Goal: Task Accomplishment & Management: Manage account settings

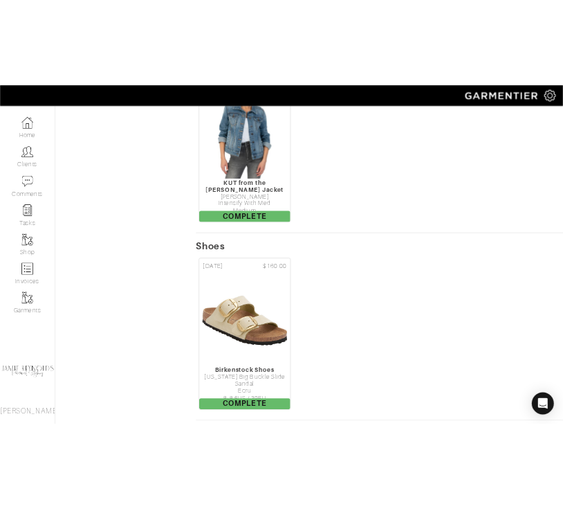
scroll to position [2216, 0]
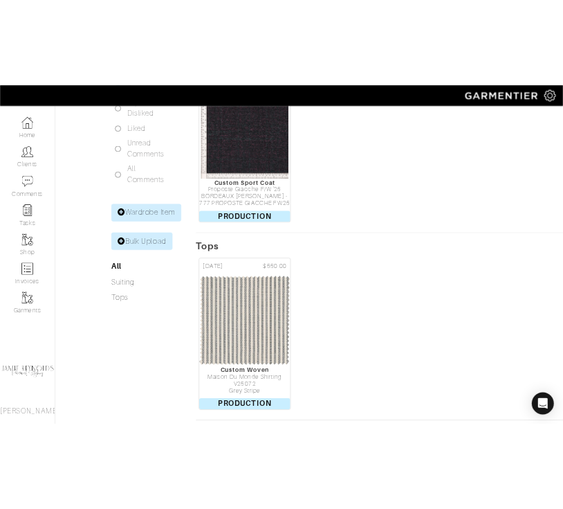
scroll to position [386, 0]
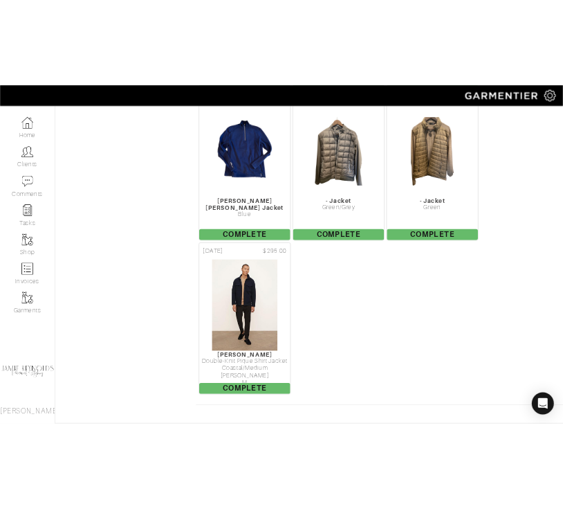
scroll to position [19136, 0]
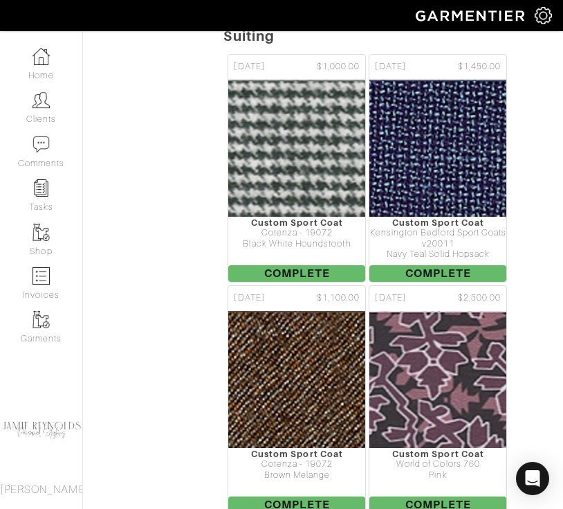
scroll to position [4410, 0]
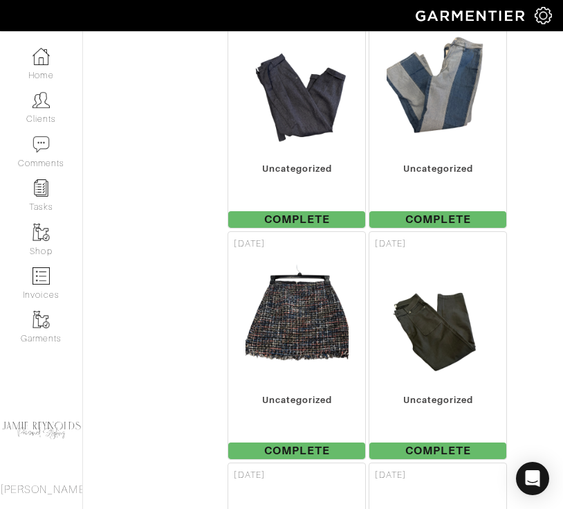
scroll to position [7543, 0]
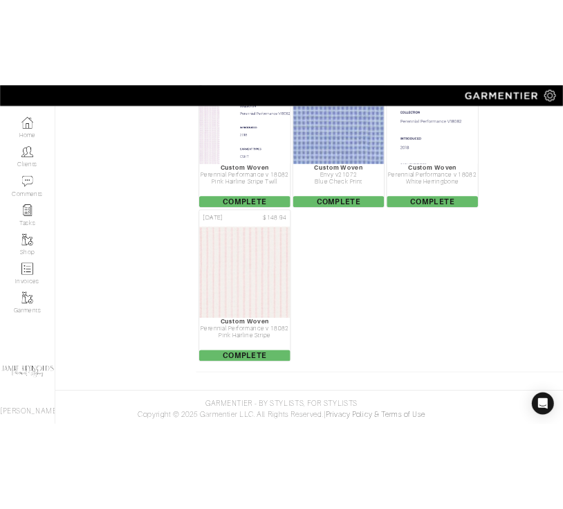
scroll to position [617, 0]
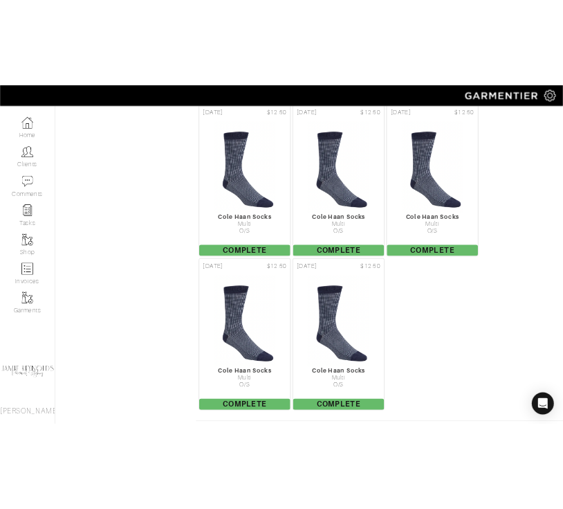
scroll to position [1443, 0]
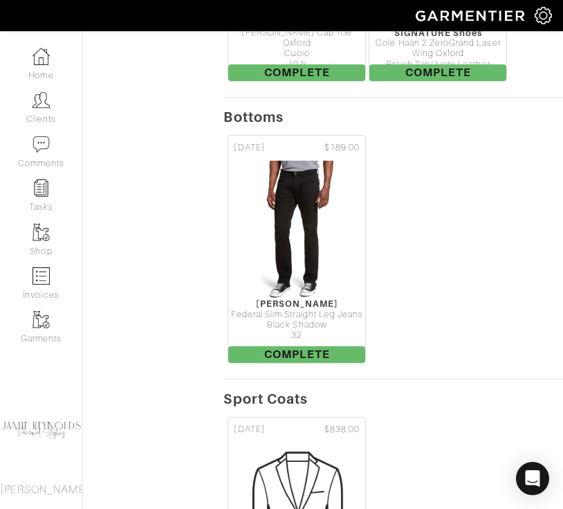
scroll to position [2209, 0]
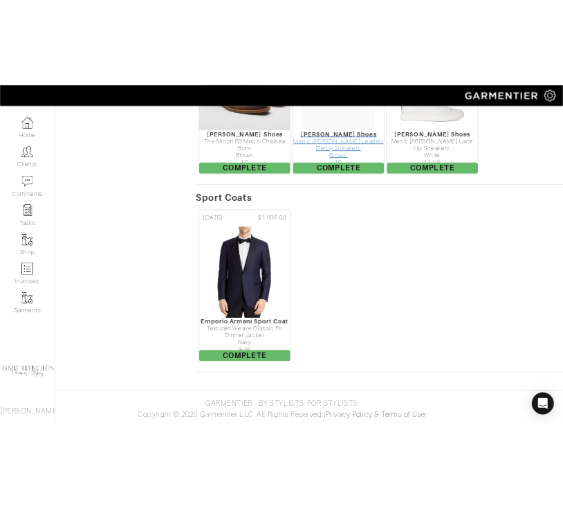
scroll to position [1462, 0]
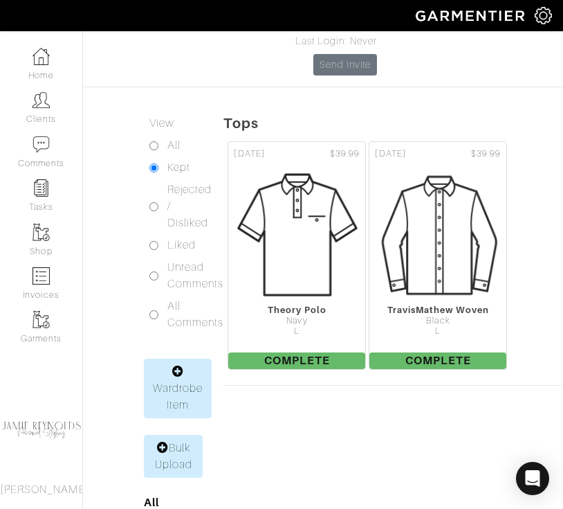
scroll to position [183, 0]
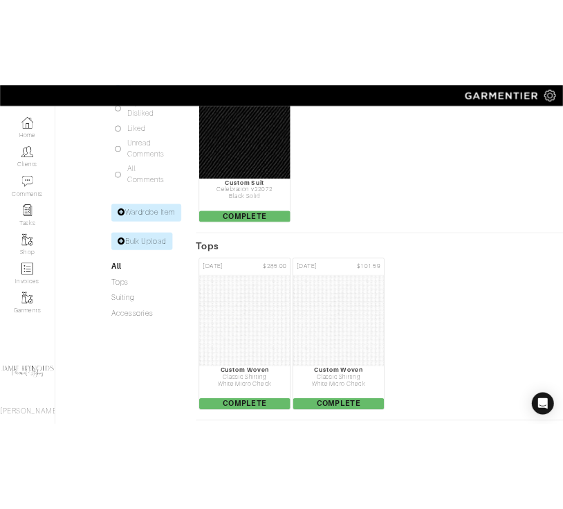
scroll to position [402, 0]
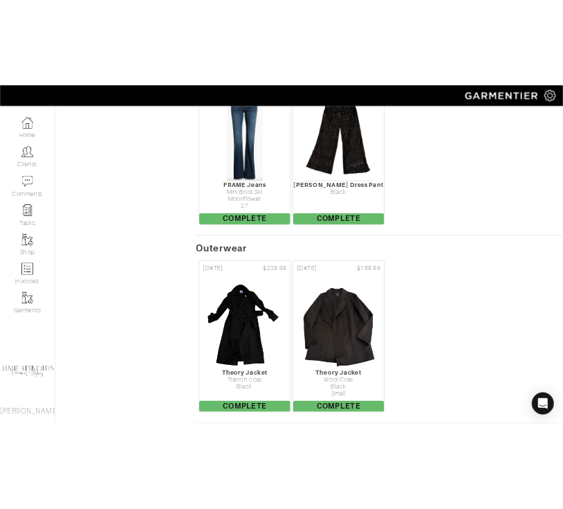
scroll to position [4107, 0]
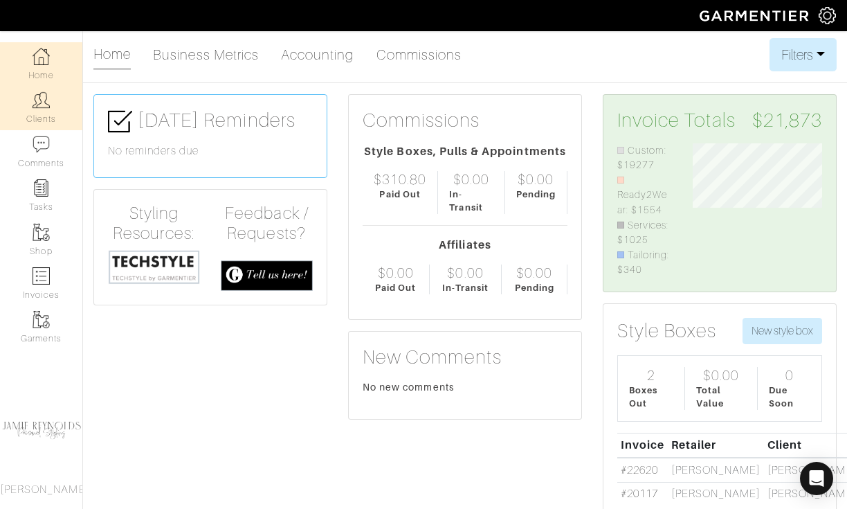
scroll to position [134, 150]
click at [39, 108] on img at bounding box center [41, 99] width 17 height 17
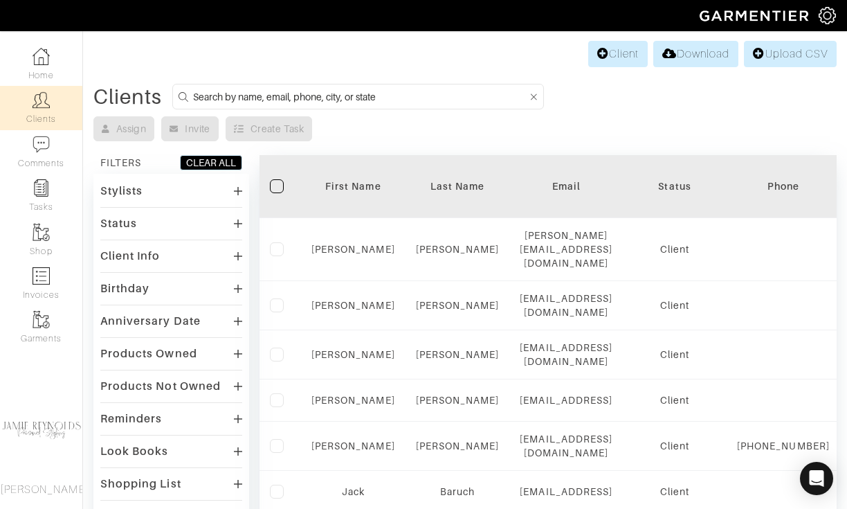
click at [228, 95] on input at bounding box center [360, 96] width 334 height 17
type input "lee"
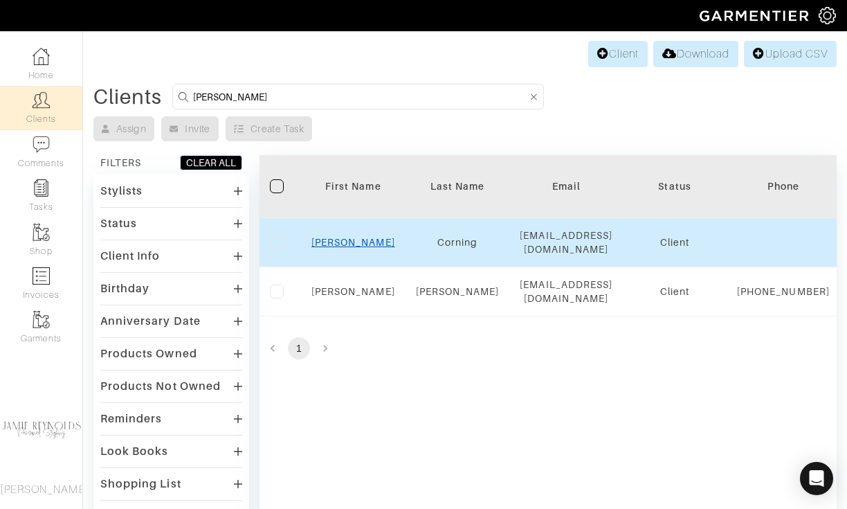
click at [353, 241] on link "Lee" at bounding box center [353, 242] width 84 height 11
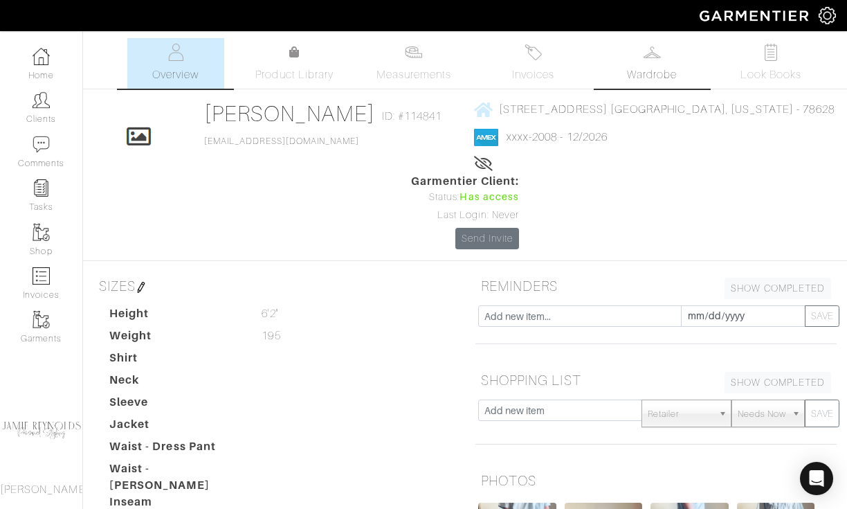
click at [646, 63] on link "Wardrobe" at bounding box center [652, 63] width 97 height 51
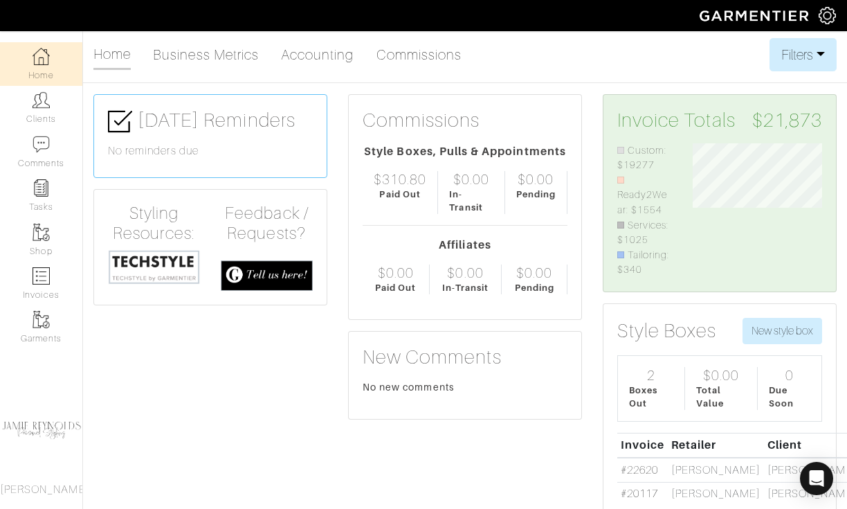
scroll to position [134, 150]
click at [37, 107] on img at bounding box center [41, 99] width 17 height 17
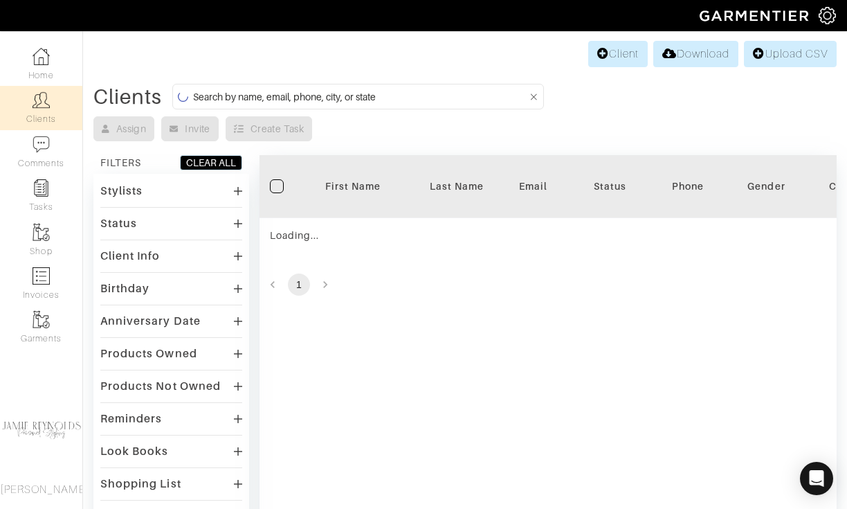
click at [337, 96] on input at bounding box center [360, 96] width 334 height 17
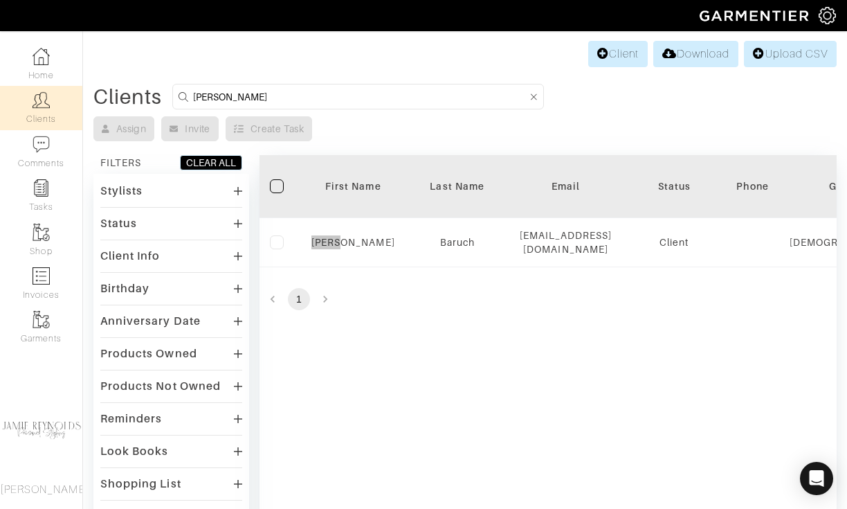
drag, startPoint x: 381, startPoint y: 311, endPoint x: 352, endPoint y: 15, distance: 297.6
click at [0, 0] on div "Company Settings Manage Subscription My Profile Stylists Sign Out Home Clients …" at bounding box center [423, 332] width 847 height 664
click at [315, 102] on input "wynne" at bounding box center [360, 96] width 334 height 17
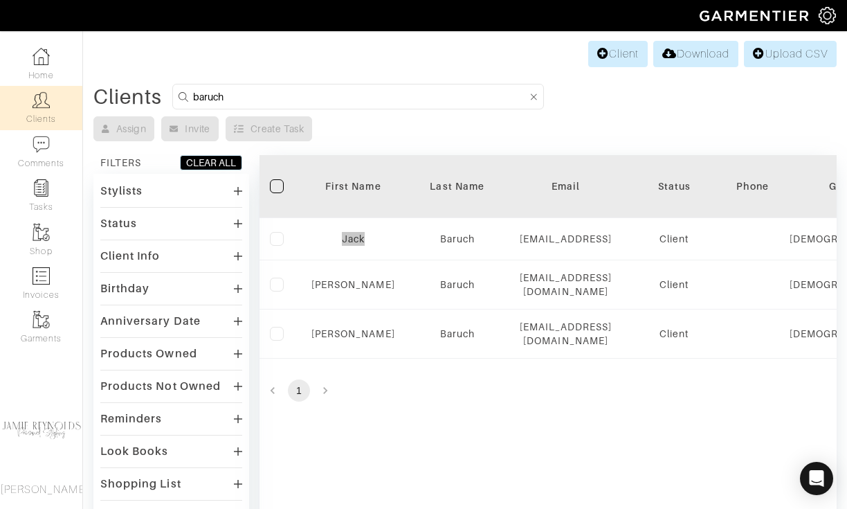
drag, startPoint x: 352, startPoint y: 238, endPoint x: 329, endPoint y: 2, distance: 237.1
click at [0, 0] on div "Company Settings Manage Subscription My Profile Stylists Sign Out Home Clients …" at bounding box center [423, 332] width 847 height 664
drag, startPoint x: 352, startPoint y: 325, endPoint x: 415, endPoint y: 55, distance: 277.2
click at [0, 0] on div "Company Settings Manage Subscription My Profile Stylists Sign Out Home Clients …" at bounding box center [423, 332] width 847 height 664
click at [272, 92] on input "baruch" at bounding box center [360, 96] width 334 height 17
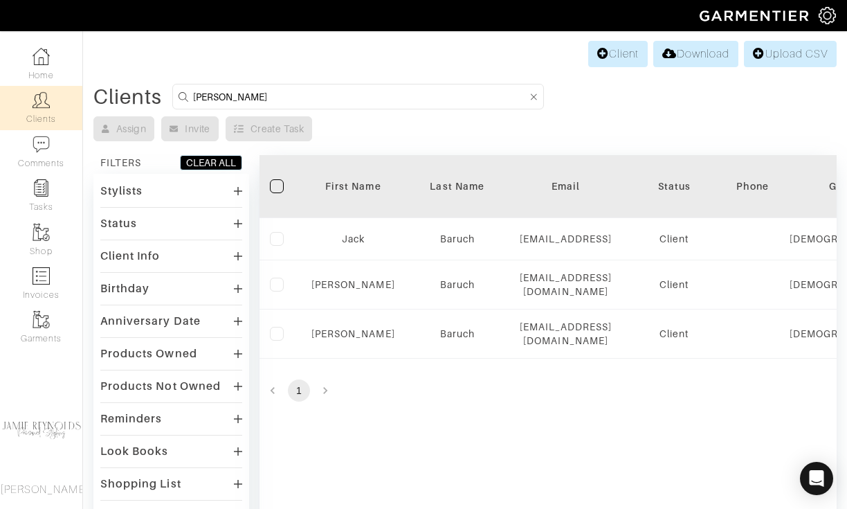
type input "baker"
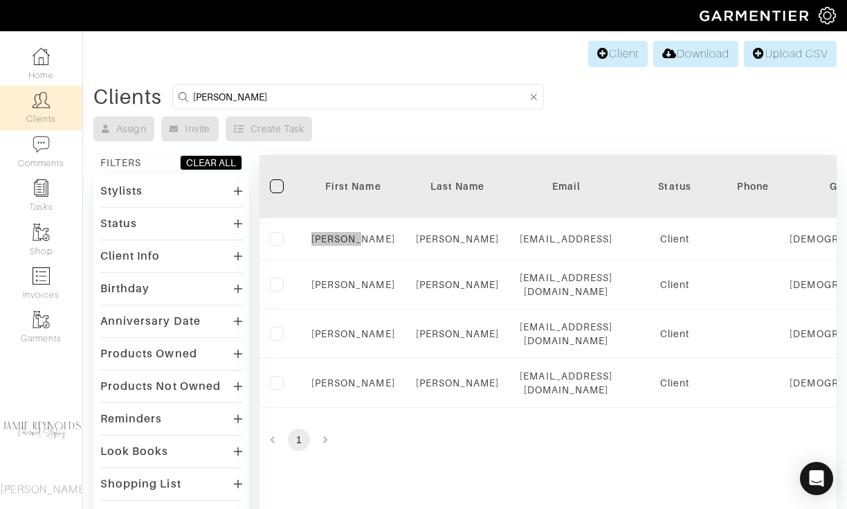
drag, startPoint x: 356, startPoint y: 237, endPoint x: 297, endPoint y: 104, distance: 145.6
click at [0, 0] on div "Company Settings Manage Subscription My Profile Stylists Sign Out Home Clients …" at bounding box center [423, 332] width 847 height 664
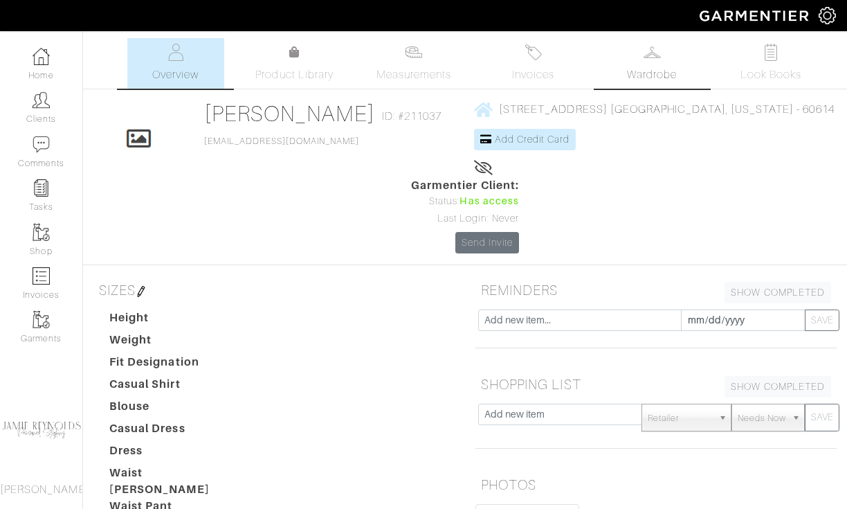
click at [652, 67] on span "Wardrobe" at bounding box center [652, 74] width 50 height 17
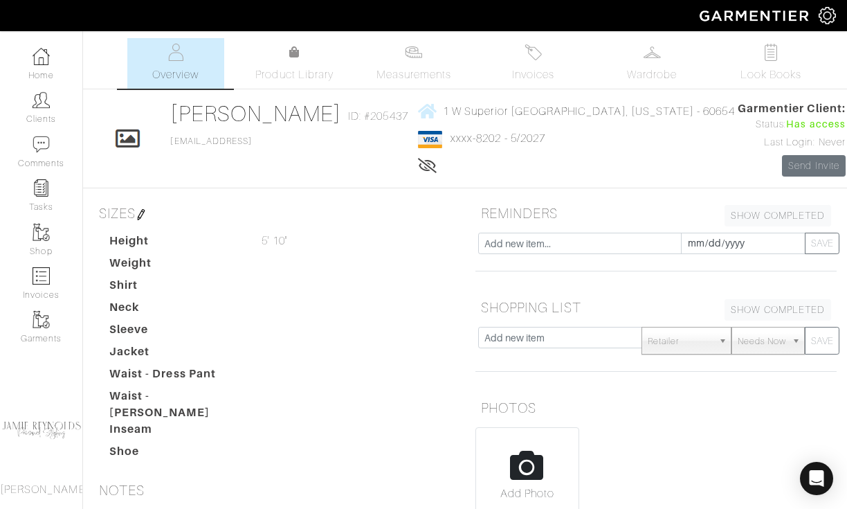
click at [601, 62] on ul "Overview Product Library Measurements Invoices Wardrobe Look Books" at bounding box center [466, 63] width 732 height 51
click at [662, 62] on link "Wardrobe" at bounding box center [652, 63] width 97 height 51
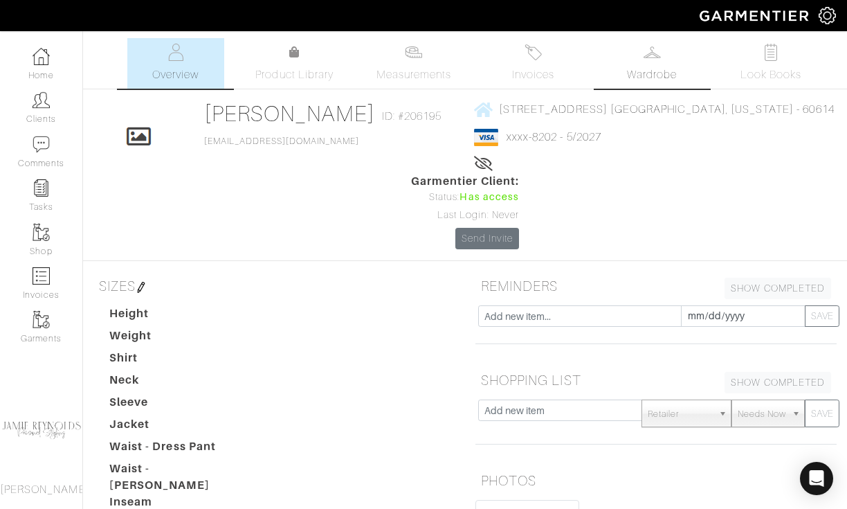
click at [626, 59] on link "Wardrobe" at bounding box center [652, 63] width 97 height 51
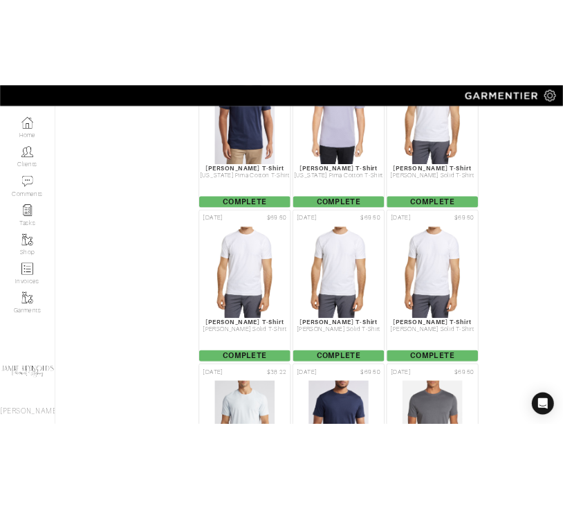
scroll to position [3466, 0]
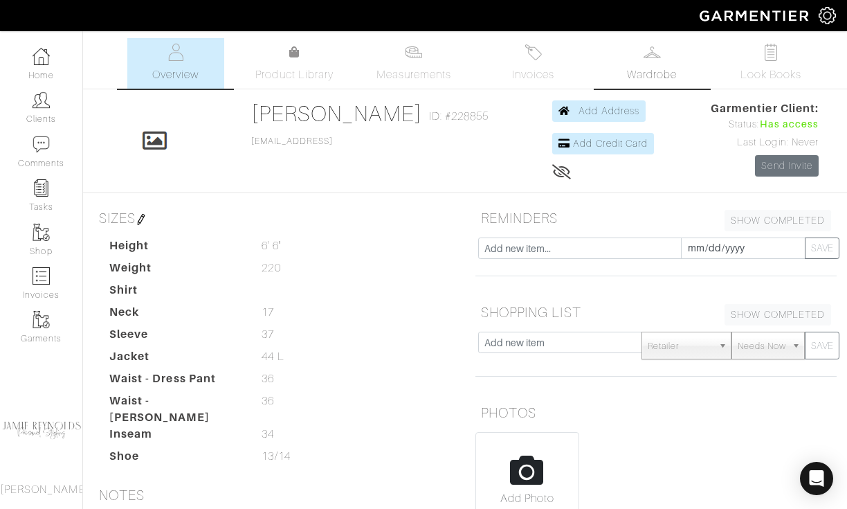
click at [655, 61] on link "Wardrobe" at bounding box center [652, 63] width 97 height 51
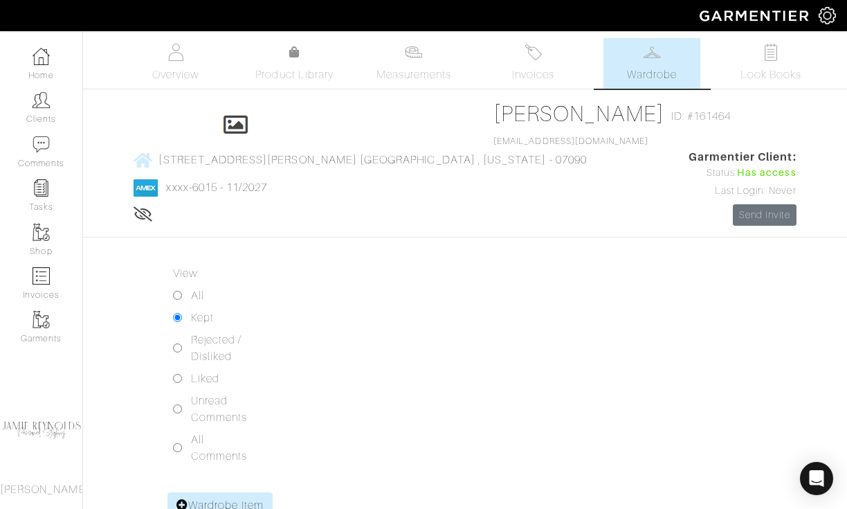
click at [658, 60] on img at bounding box center [652, 52] width 17 height 17
